Goal: Task Accomplishment & Management: Manage account settings

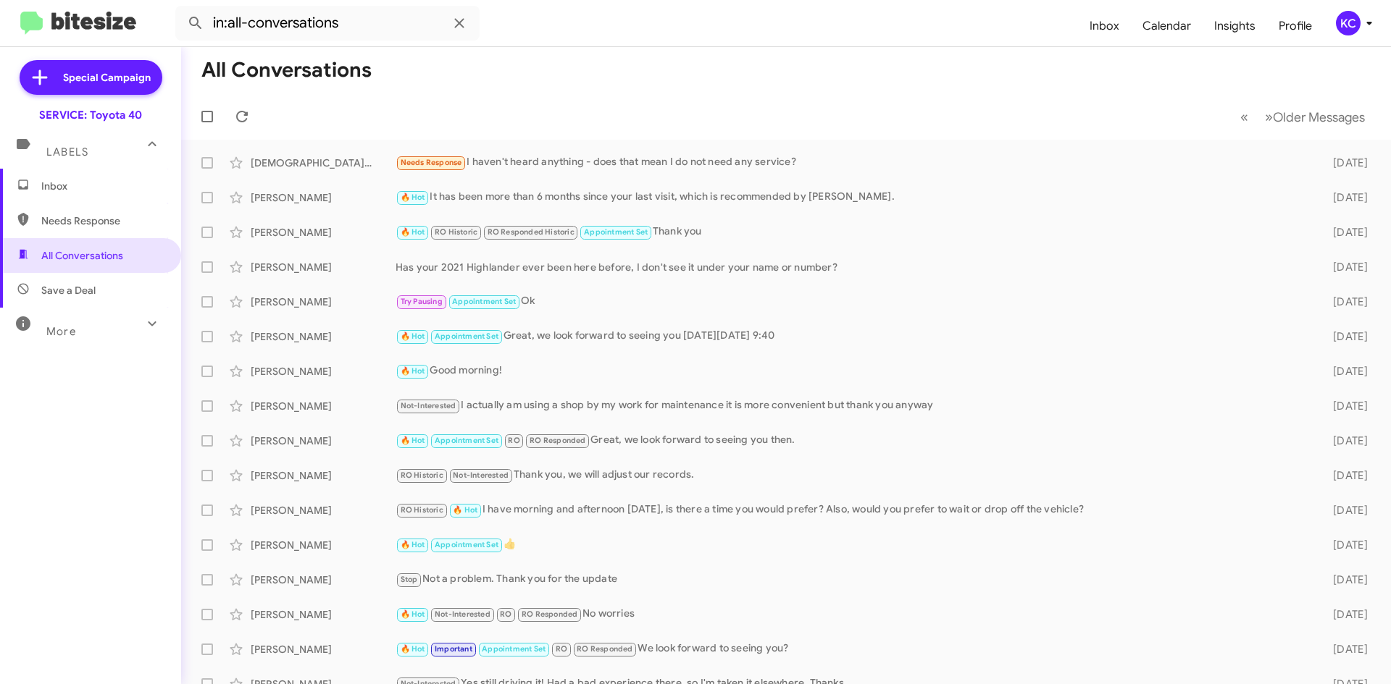
click at [77, 219] on span "Needs Response" at bounding box center [102, 221] width 123 height 14
type input "in:needs-response"
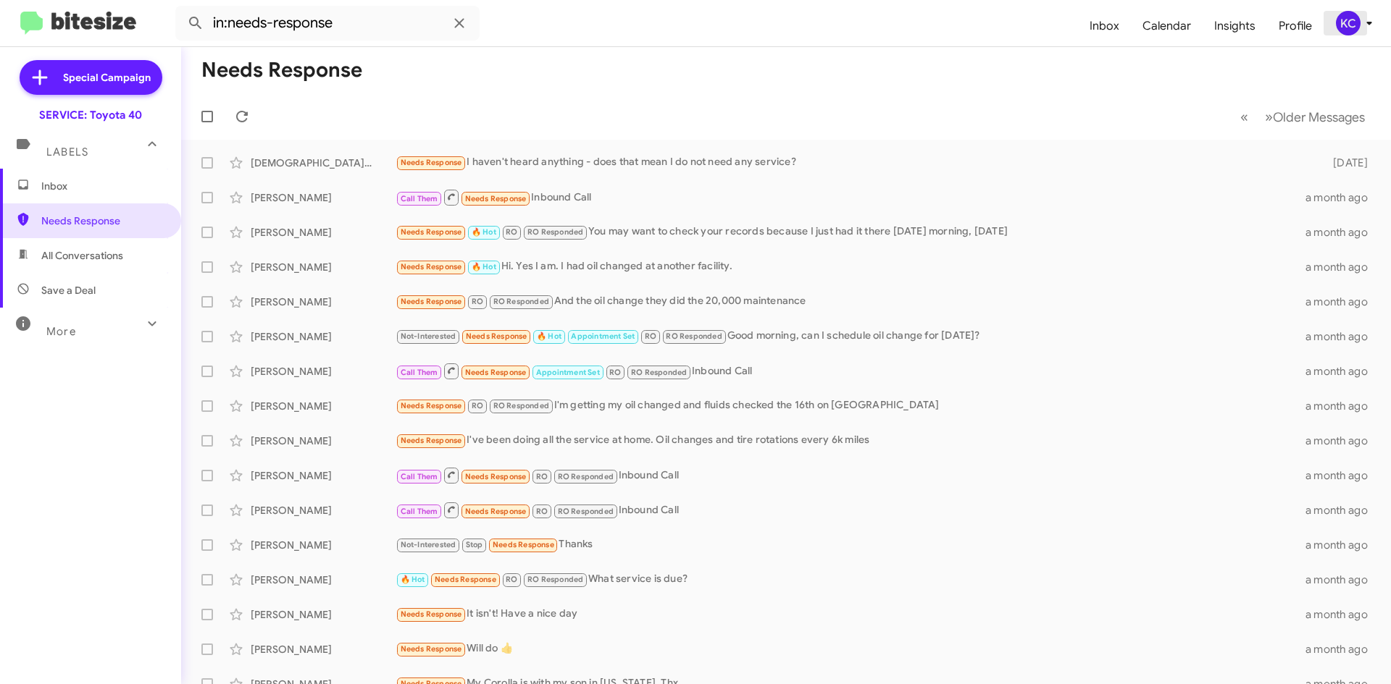
click at [1342, 24] on div "KC" at bounding box center [1348, 23] width 25 height 25
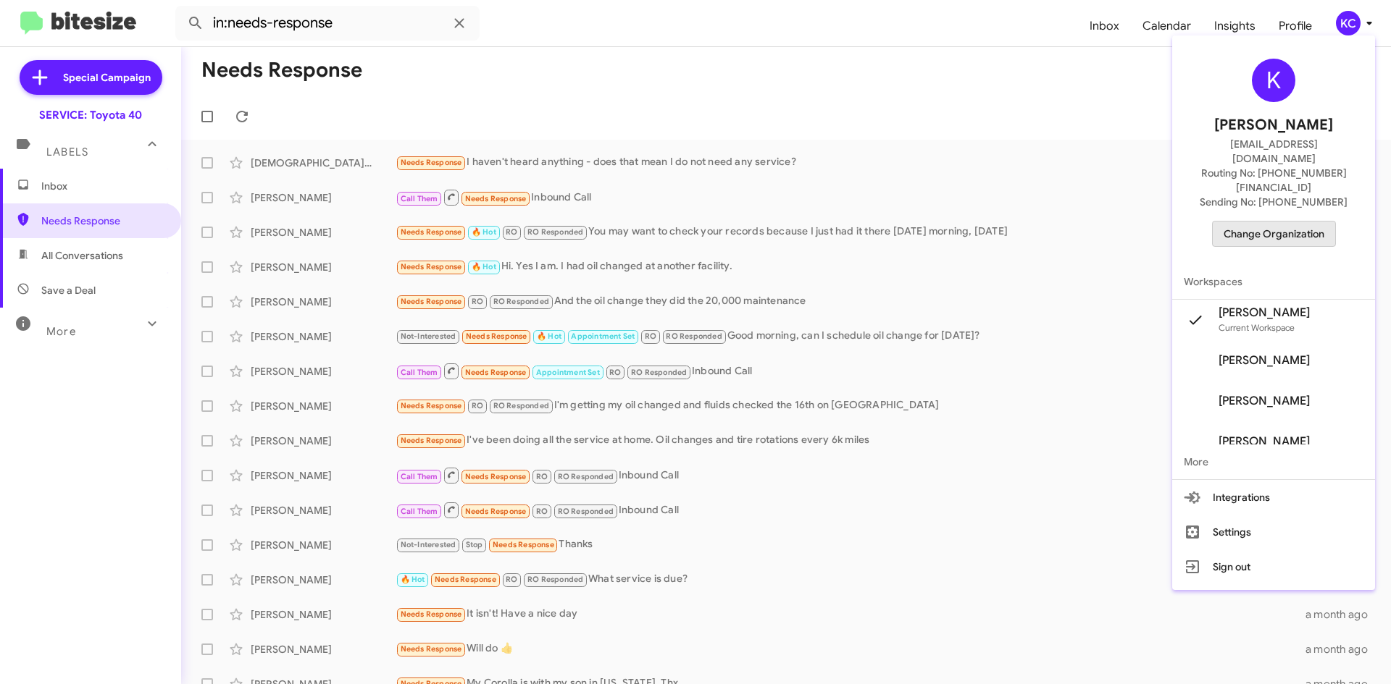
click at [1296, 222] on span "Change Organization" at bounding box center [1273, 234] width 101 height 25
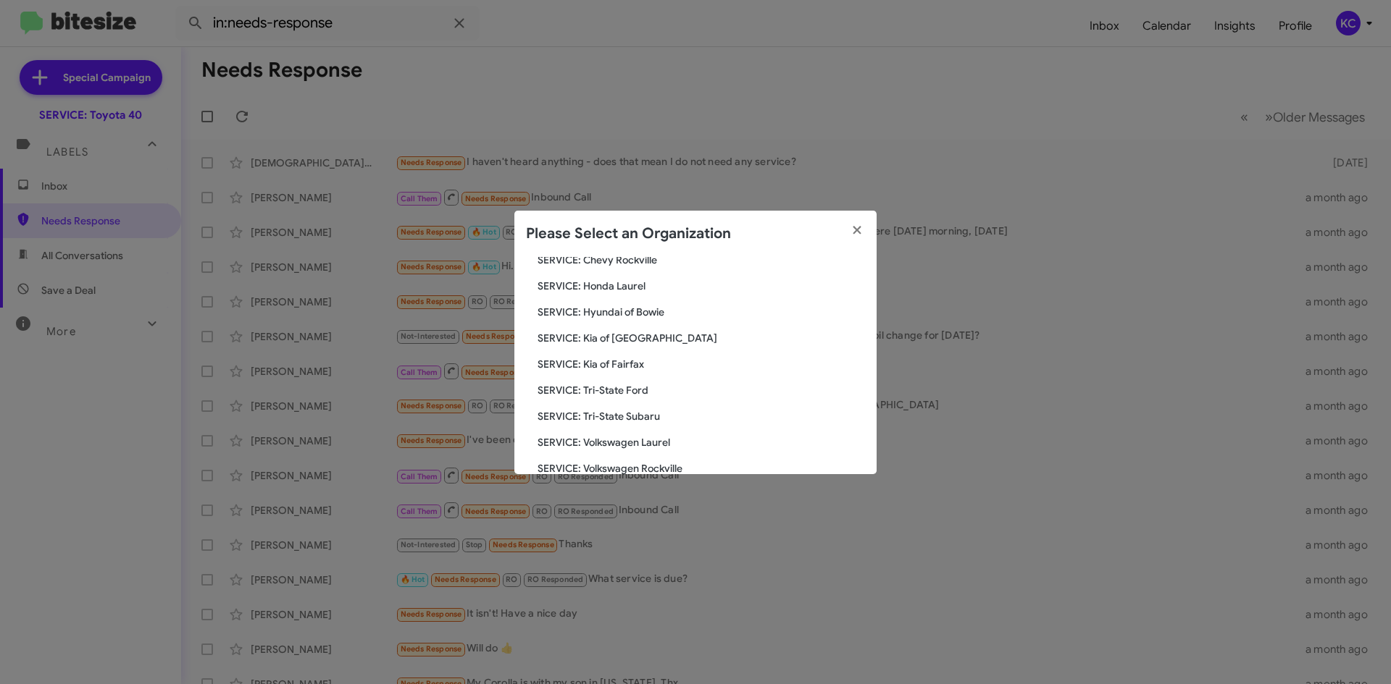
scroll to position [217, 0]
click at [640, 316] on span "SERVICE: Hyundai of Bowie" at bounding box center [700, 311] width 327 height 14
